Goal: Task Accomplishment & Management: Manage account settings

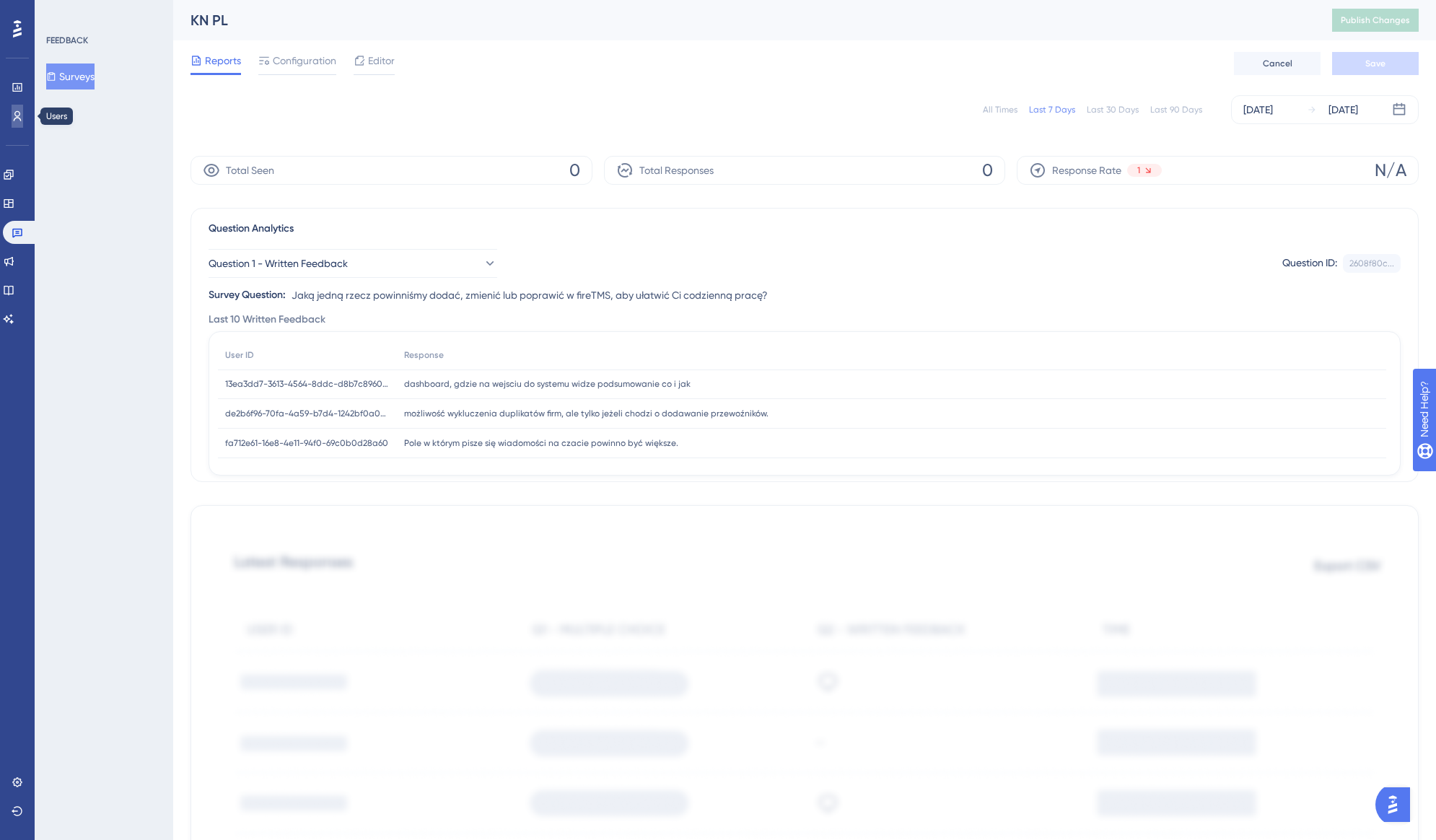
click at [14, 124] on link at bounding box center [18, 115] width 12 height 23
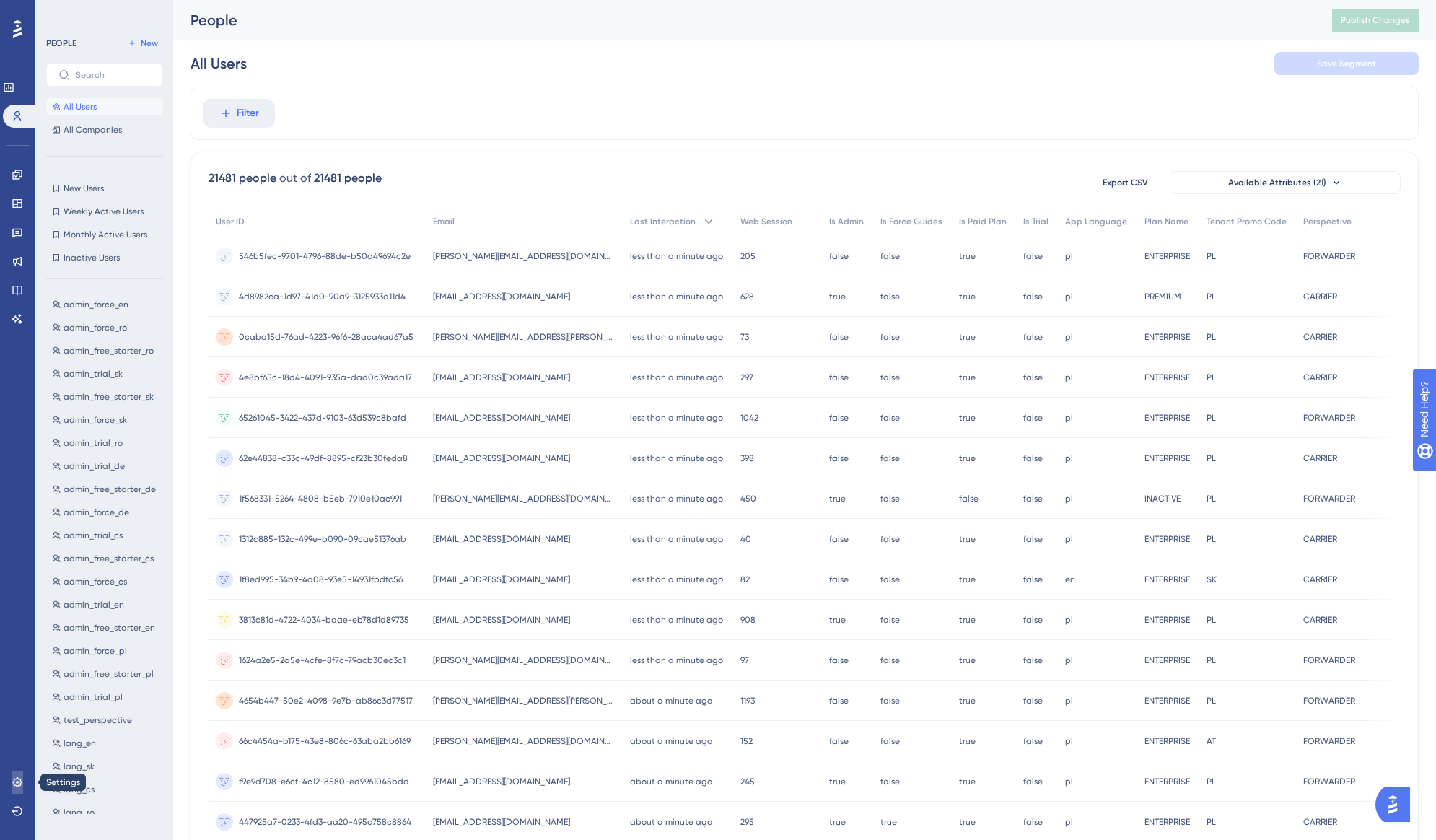
click at [17, 779] on icon at bounding box center [18, 782] width 12 height 12
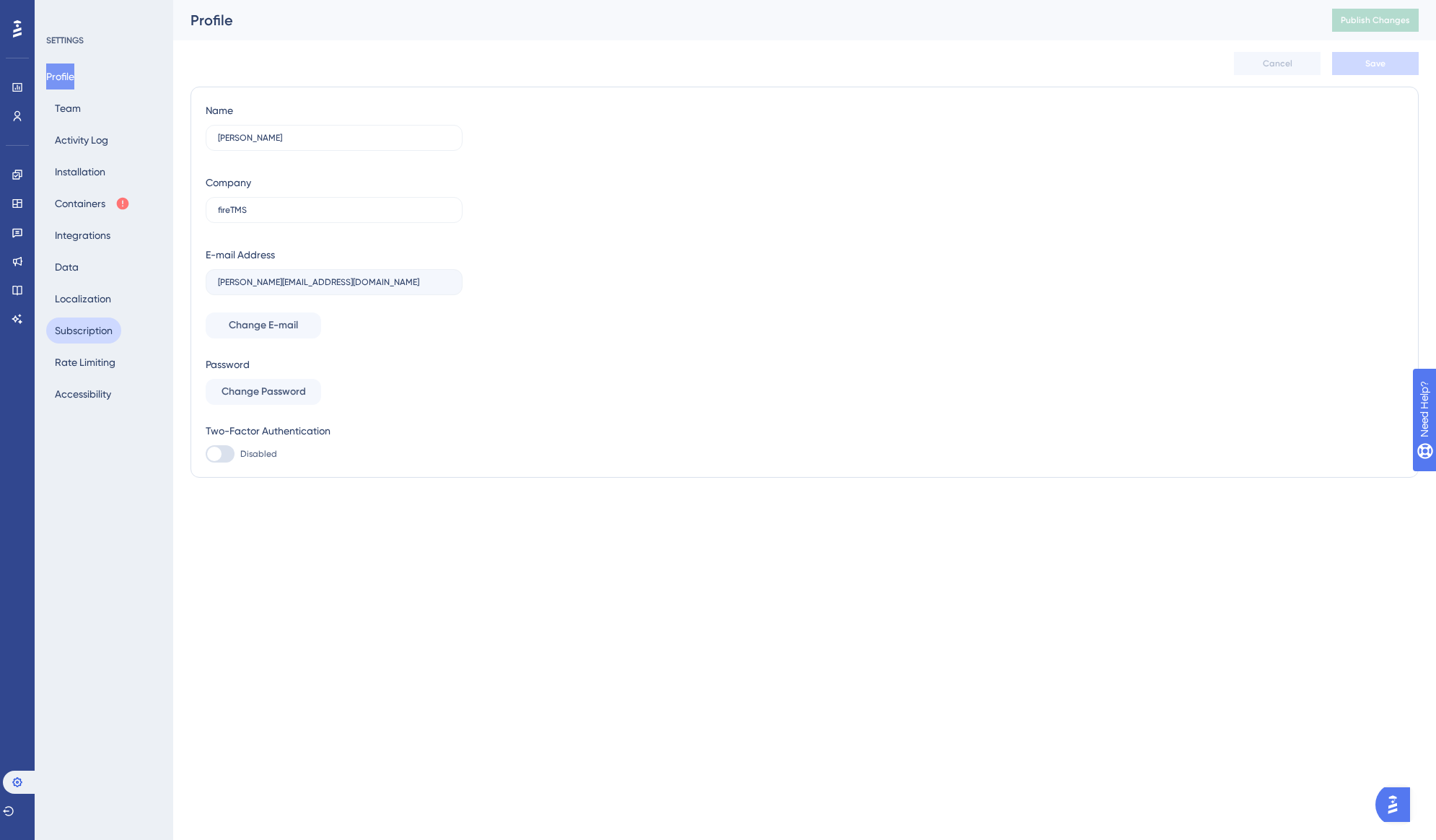
click at [94, 336] on button "Subscription" at bounding box center [83, 330] width 75 height 26
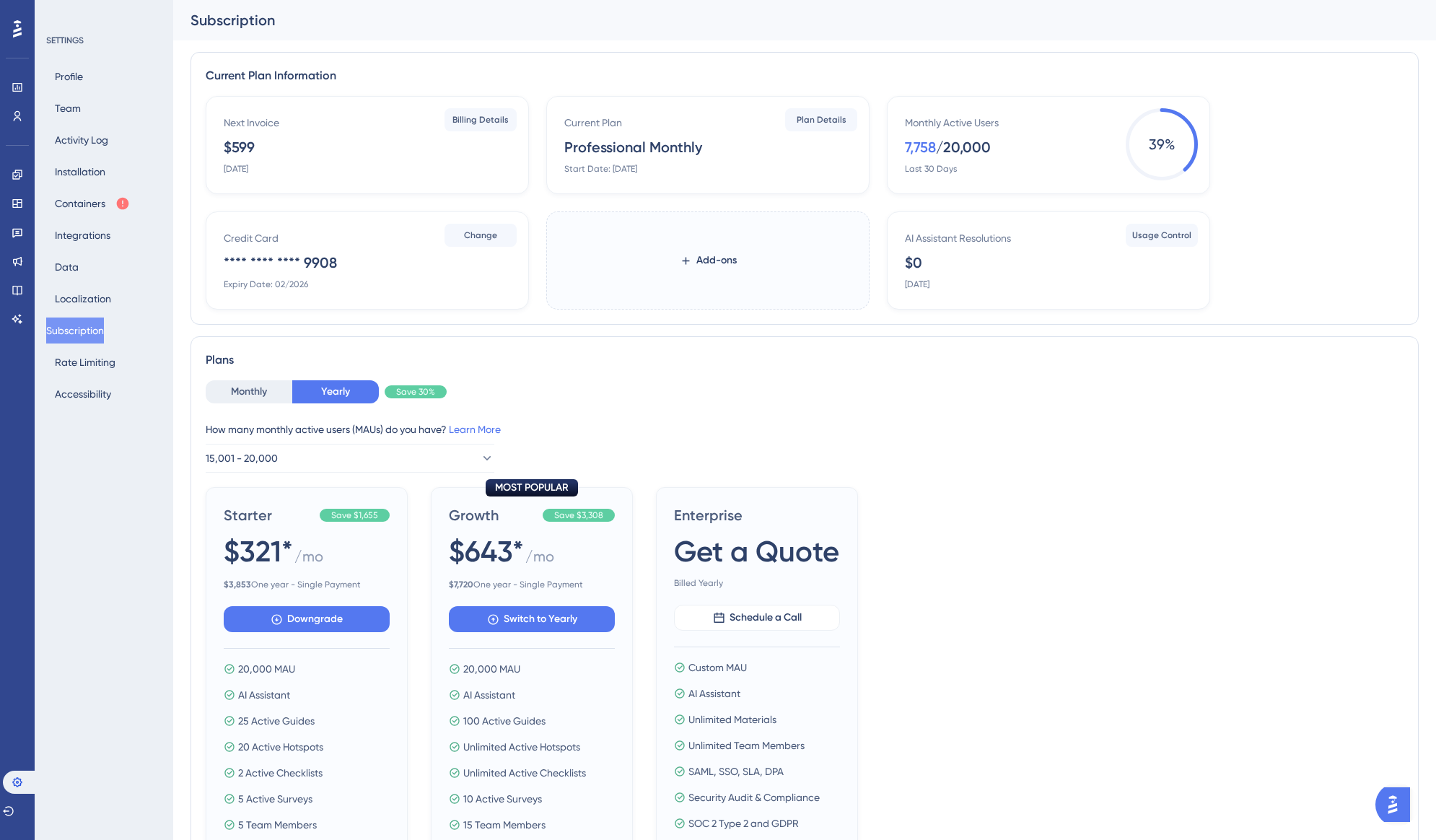
drag, startPoint x: 223, startPoint y: 165, endPoint x: 291, endPoint y: 167, distance: 68.0
click at [291, 167] on div "Next Invoice $599 [DATE]" at bounding box center [371, 145] width 293 height 61
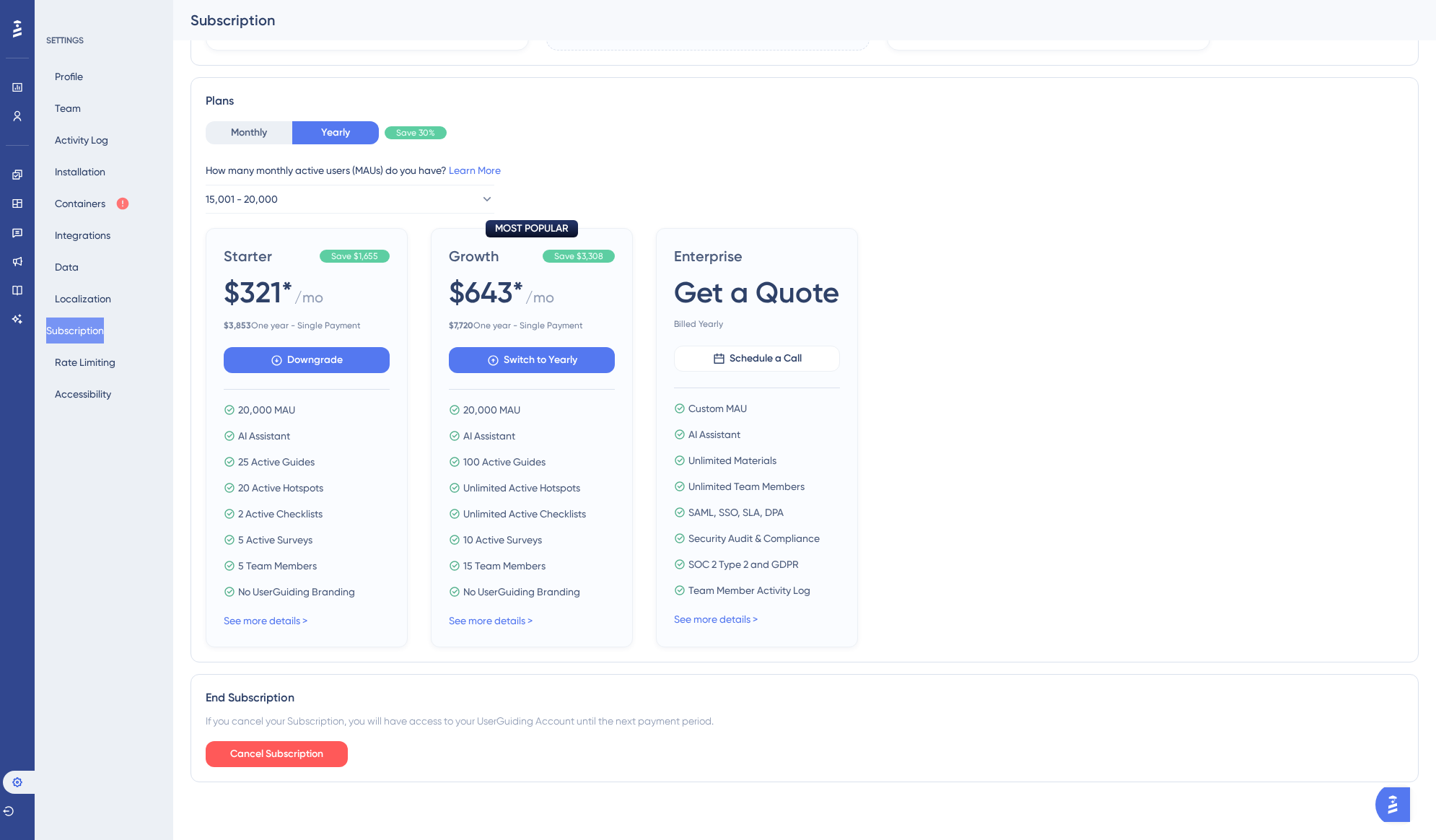
scroll to position [218, 0]
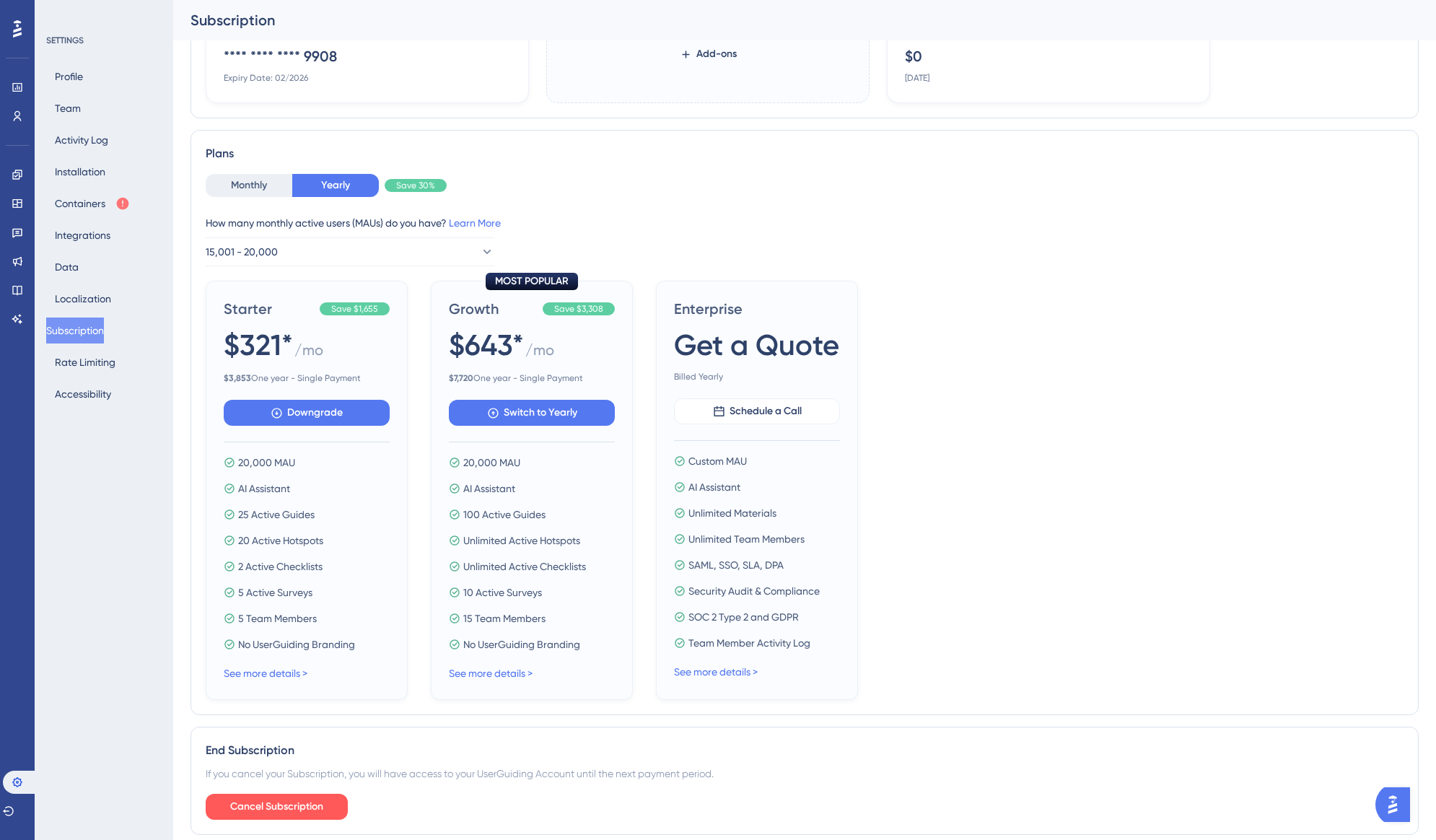
click at [53, 31] on div "SETTINGS Profile Team Activity Log Installation Containers Integrations Data Lo…" at bounding box center [104, 420] width 138 height 840
